Goal: Information Seeking & Learning: Learn about a topic

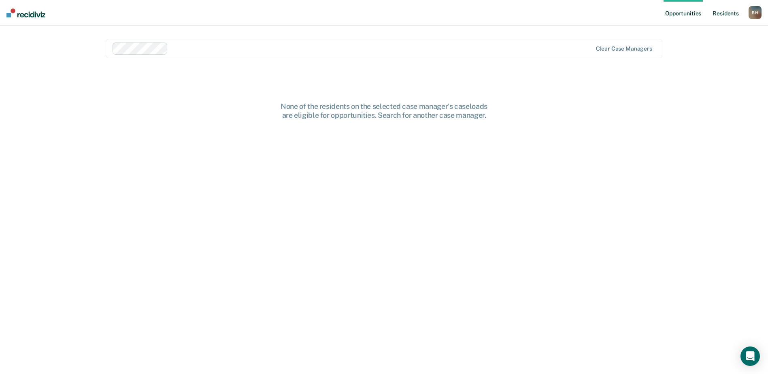
click at [724, 11] on link "Resident s" at bounding box center [726, 13] width 30 height 26
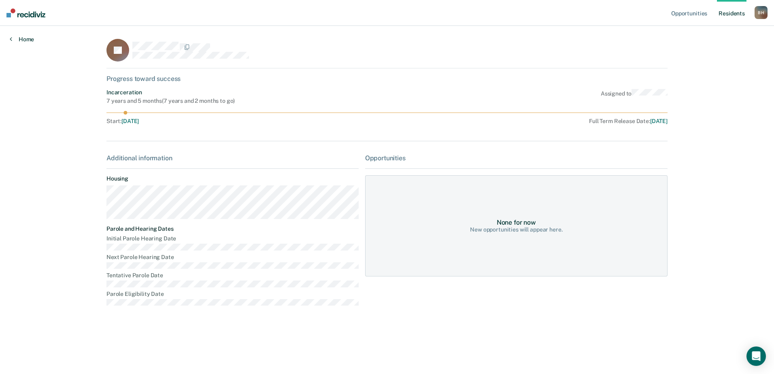
click at [15, 38] on link "Home" at bounding box center [22, 39] width 24 height 7
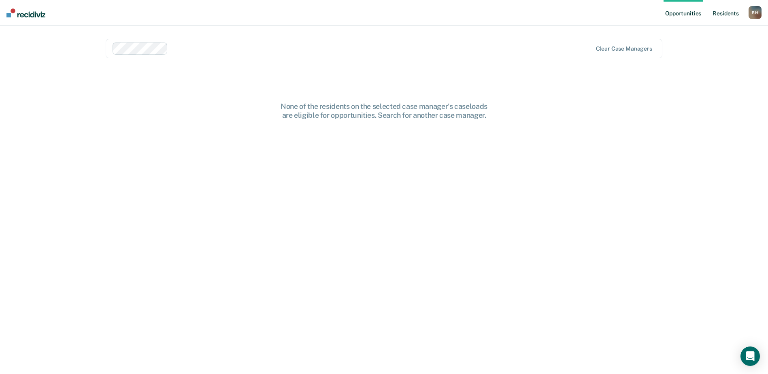
click at [724, 13] on link "Resident s" at bounding box center [726, 13] width 30 height 26
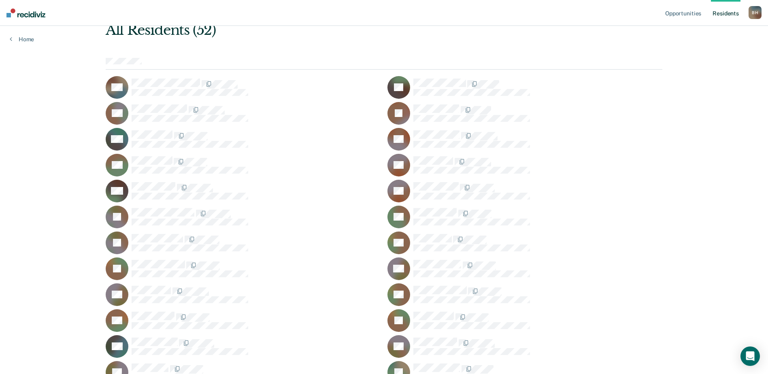
scroll to position [45, 0]
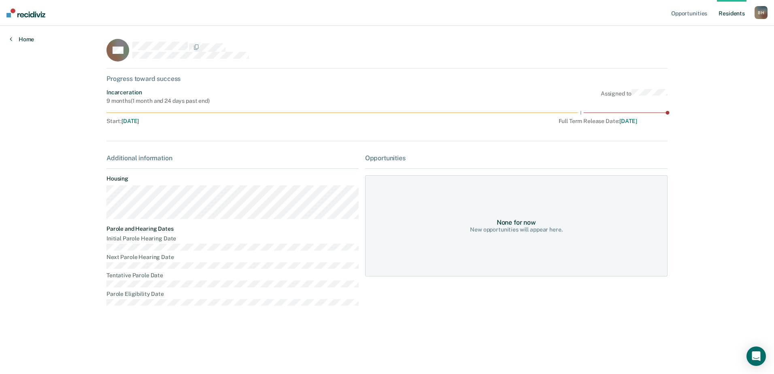
click at [30, 40] on link "Home" at bounding box center [22, 39] width 24 height 7
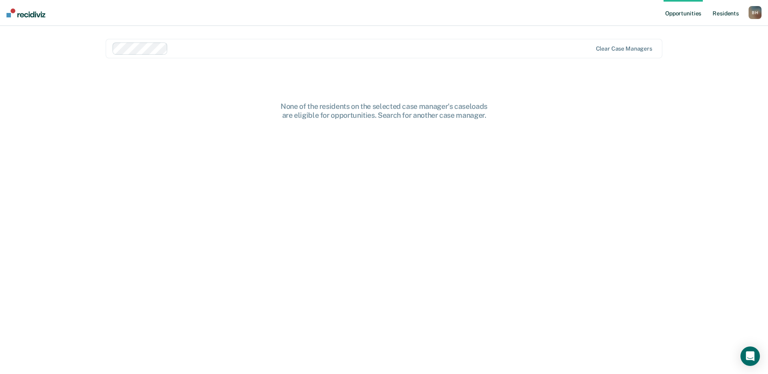
click at [715, 12] on link "Resident s" at bounding box center [726, 13] width 30 height 26
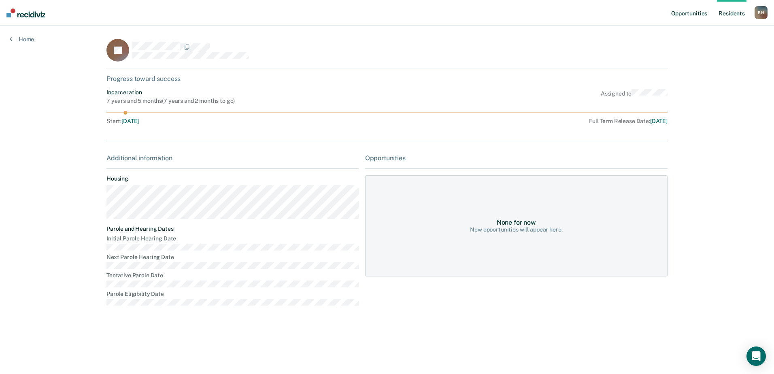
click at [685, 12] on link "Opportunities" at bounding box center [689, 13] width 39 height 26
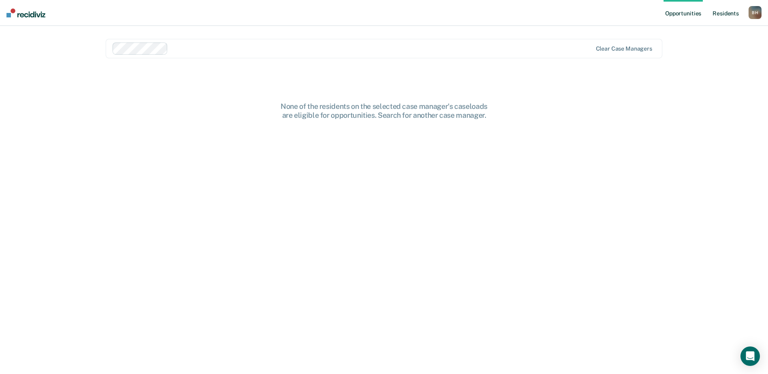
click at [712, 9] on link "Resident s" at bounding box center [726, 13] width 30 height 26
